Goal: Task Accomplishment & Management: Use online tool/utility

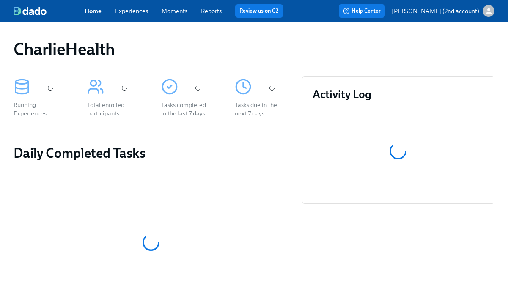
click at [138, 16] on div "Home Experiences Moments Reports Review us on G2" at bounding box center [187, 11] width 205 height 14
click at [138, 11] on link "Experiences" at bounding box center [131, 11] width 33 height 8
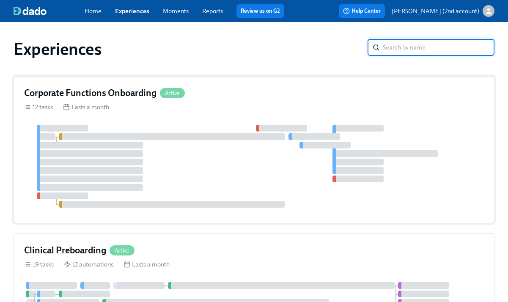
click at [254, 157] on div at bounding box center [254, 166] width 460 height 83
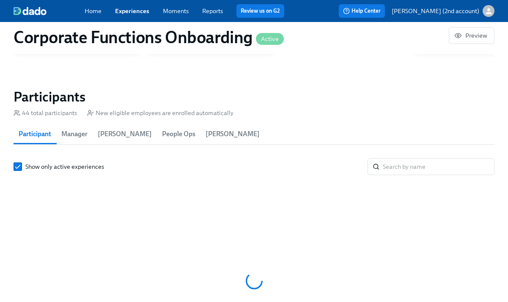
scroll to position [0, 3072]
click at [417, 169] on input "search" at bounding box center [439, 166] width 112 height 17
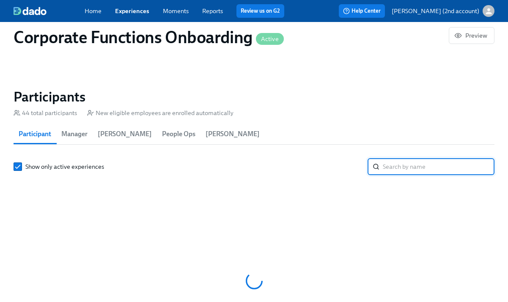
paste input "Mariah King"
type input "Mariah King"
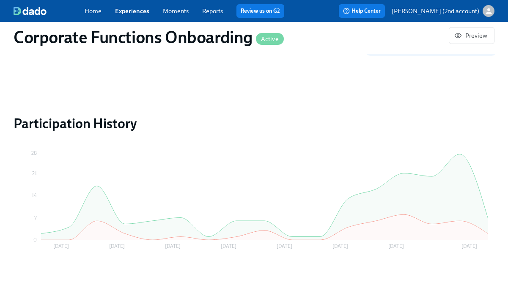
scroll to position [855, 0]
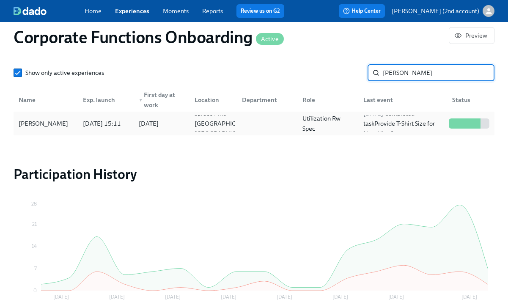
click at [327, 130] on div "Utilization Rw Spec" at bounding box center [328, 123] width 58 height 20
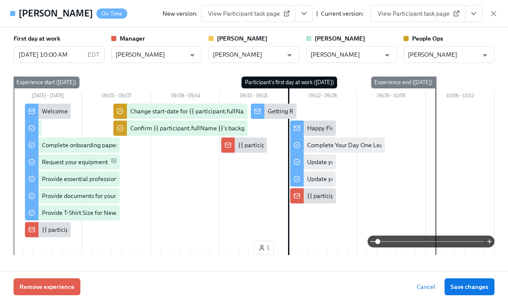
click at [474, 15] on icon "View task page" at bounding box center [474, 13] width 8 height 8
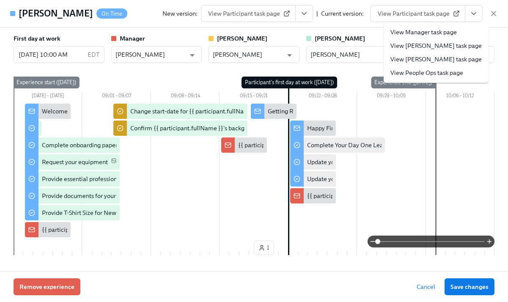
click at [438, 69] on link "View People Ops task page" at bounding box center [427, 73] width 73 height 8
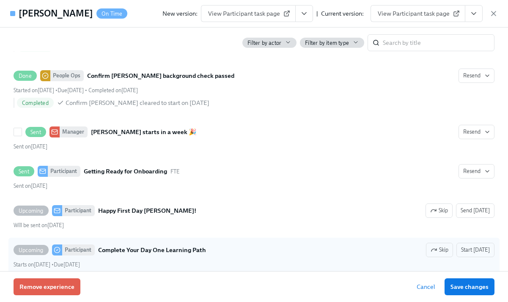
scroll to position [834, 0]
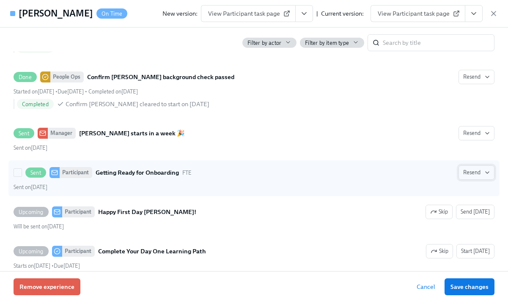
click at [472, 172] on span "Resend" at bounding box center [476, 172] width 27 height 8
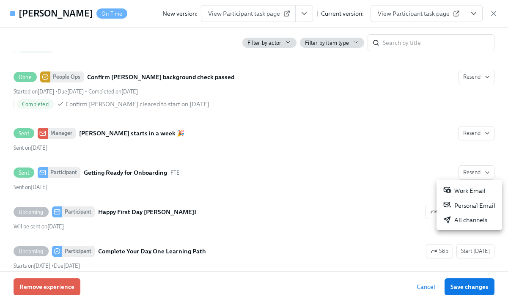
click at [462, 214] on li "All channels" at bounding box center [470, 220] width 66 height 14
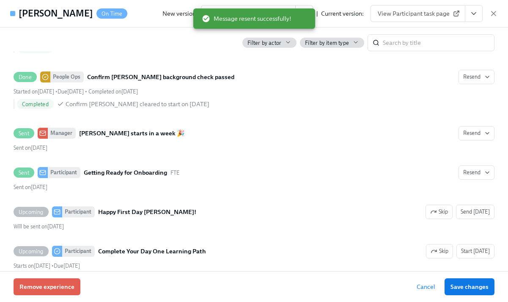
scroll to position [0, 3658]
